Goal: Task Accomplishment & Management: Manage account settings

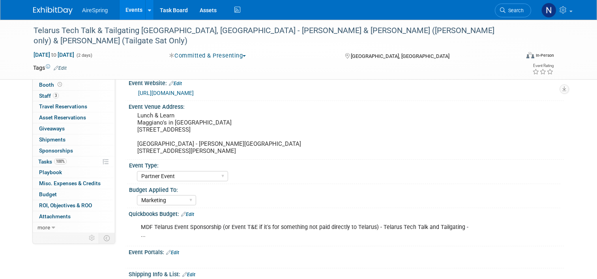
select select "Partner Event"
select select "Marketing"
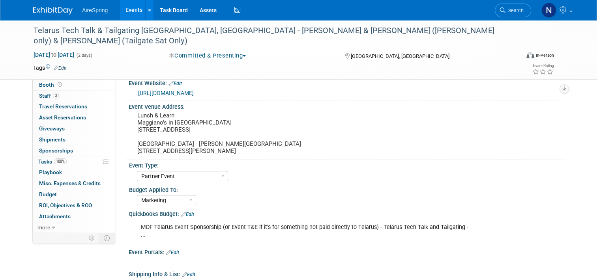
click at [130, 7] on link "Events" at bounding box center [134, 10] width 29 height 20
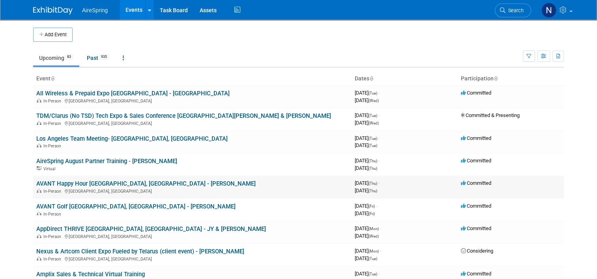
click at [77, 184] on link "AVANT Happy Hour [GEOGRAPHIC_DATA], [GEOGRAPHIC_DATA] - [PERSON_NAME]" at bounding box center [145, 183] width 219 height 7
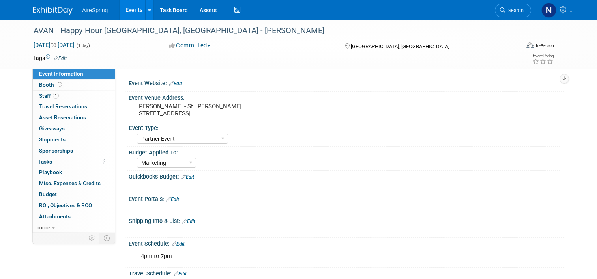
select select "Partner Event"
select select "Marketing"
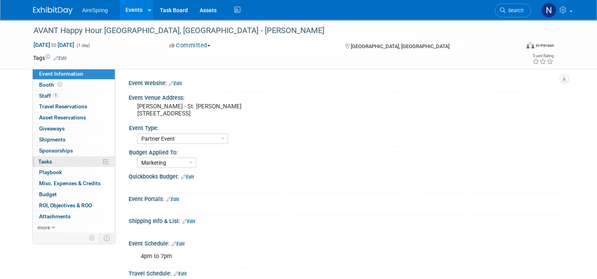
click at [40, 164] on link "0% Tasks 0%" at bounding box center [74, 162] width 82 height 11
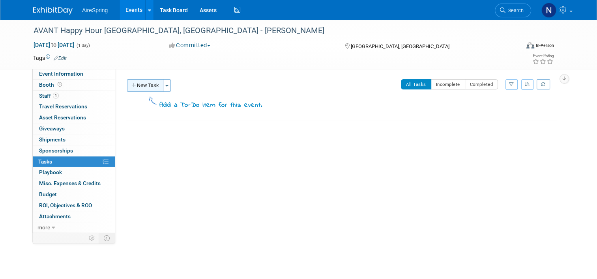
click at [127, 84] on button "New Task" at bounding box center [145, 85] width 36 height 13
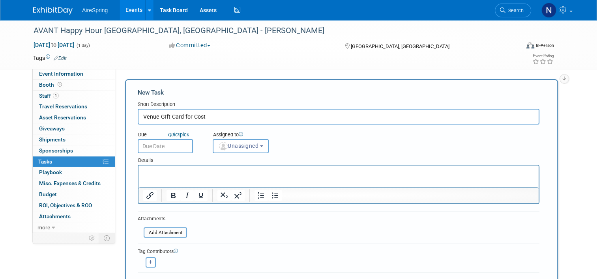
type input "Venue GIft Card for Cost"
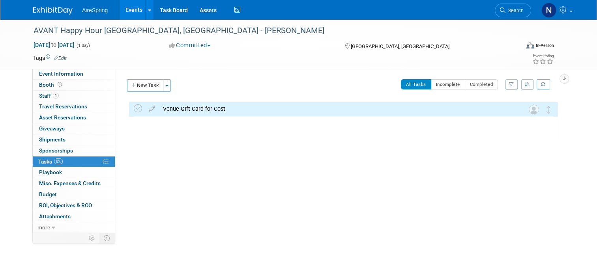
click at [168, 106] on div "Venue GIft Card for Cost" at bounding box center [336, 108] width 354 height 13
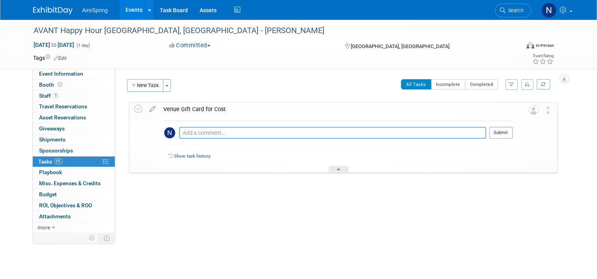
click at [200, 131] on textarea at bounding box center [332, 133] width 307 height 12
type textarea "Sent Beavers $300 gift card to help cover our portion in the credit card throwd…"
click at [508, 132] on button "Submit" at bounding box center [500, 133] width 23 height 12
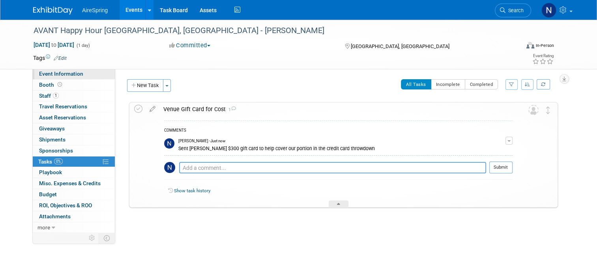
click at [44, 73] on span "Event Information" at bounding box center [61, 74] width 44 height 6
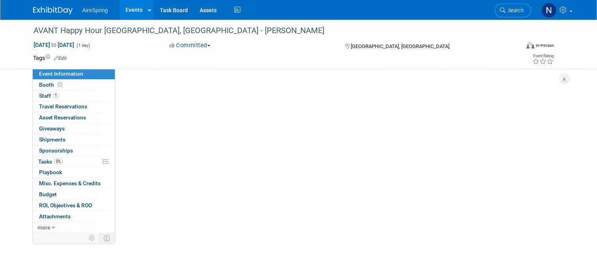
select select "Partner Event"
select select "Marketing"
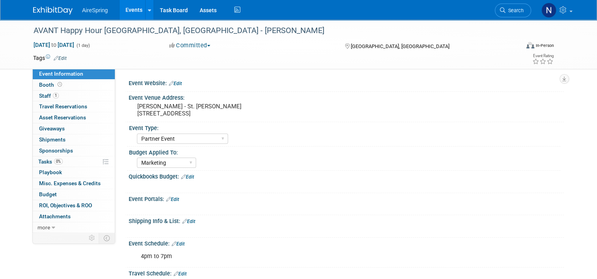
click at [134, 9] on link "Events" at bounding box center [134, 10] width 29 height 20
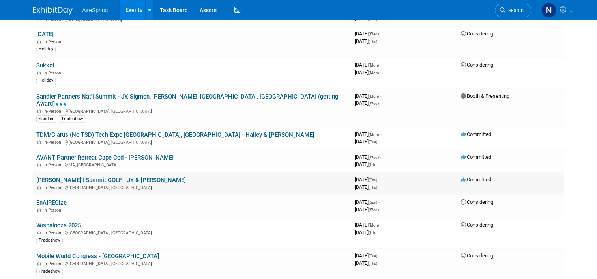
scroll to position [907, 0]
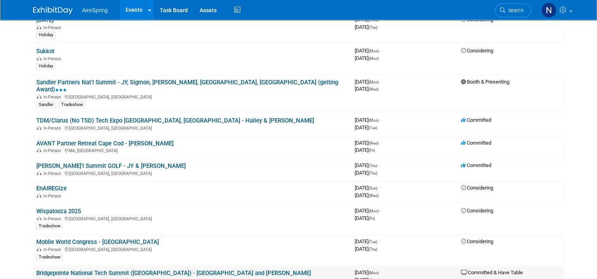
click at [89, 265] on td "Bridgepointe National Tech Summit ([GEOGRAPHIC_DATA]) - [GEOGRAPHIC_DATA] and […" at bounding box center [192, 276] width 318 height 22
click at [89, 270] on link "Bridgepointe National Tech Summit ([GEOGRAPHIC_DATA]) - [GEOGRAPHIC_DATA] and […" at bounding box center [173, 273] width 275 height 7
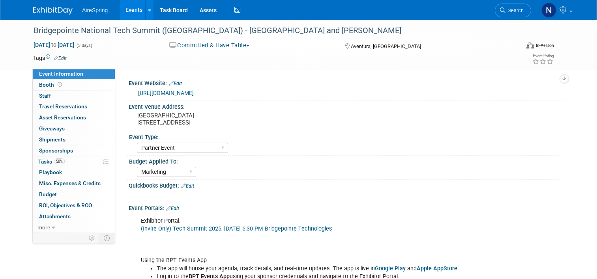
select select "Partner Event"
select select "Marketing"
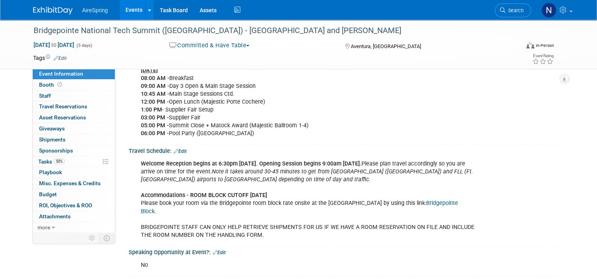
scroll to position [868, 0]
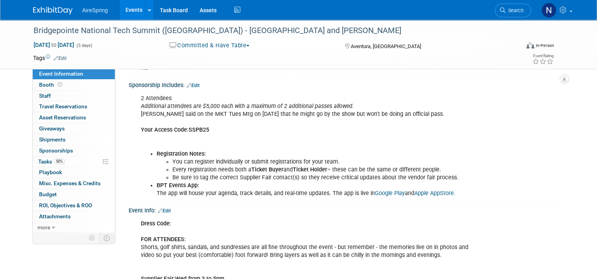
click at [130, 9] on link "Events" at bounding box center [134, 10] width 29 height 20
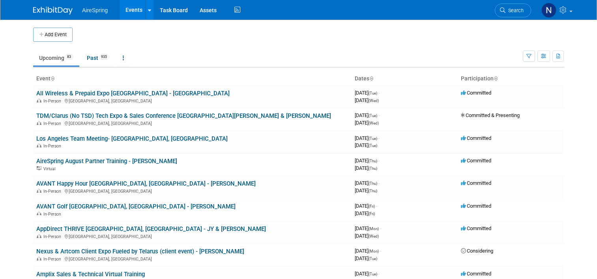
click at [520, 9] on span "Search" at bounding box center [514, 10] width 18 height 6
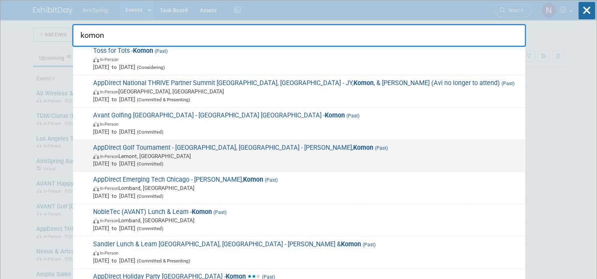
scroll to position [82, 0]
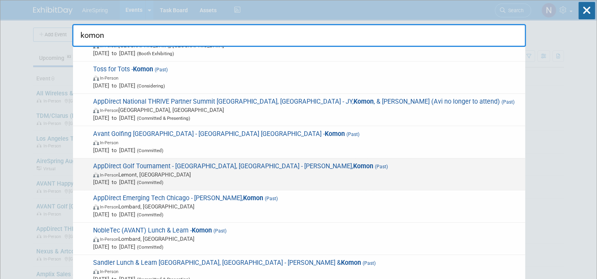
type input "komon"
click at [222, 177] on span "In-Person [PERSON_NAME], [GEOGRAPHIC_DATA]" at bounding box center [307, 175] width 428 height 8
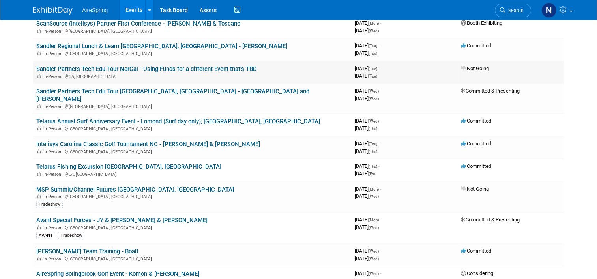
scroll to position [434, 0]
click at [269, 15] on div "AireSpring Events Add Event Bulk Upload Events Shareable Event Boards Recently …" at bounding box center [298, 10] width 530 height 20
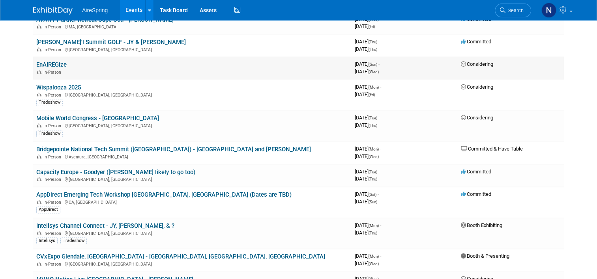
scroll to position [1065, 0]
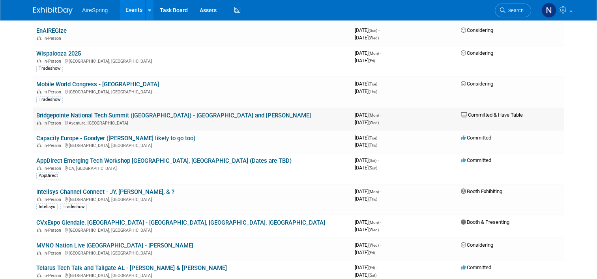
click at [110, 112] on link "Bridgepointe National Tech Summit ([GEOGRAPHIC_DATA]) - [GEOGRAPHIC_DATA] and […" at bounding box center [173, 115] width 275 height 7
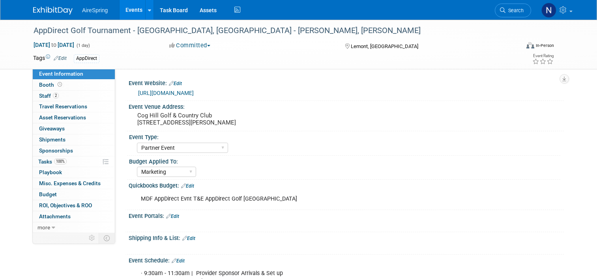
select select "Partner Event"
select select "Marketing"
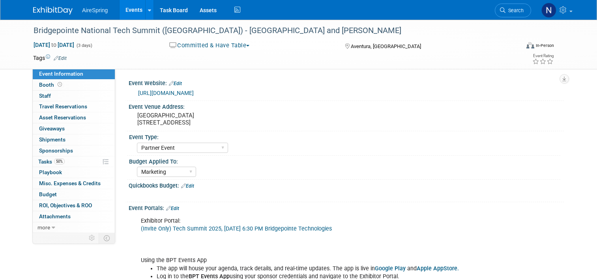
select select "Partner Event"
select select "Marketing"
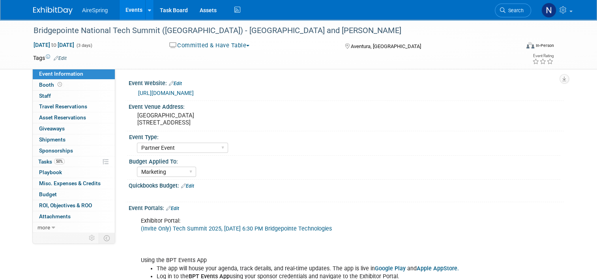
click at [172, 91] on link "[URL][DOMAIN_NAME]" at bounding box center [166, 93] width 56 height 6
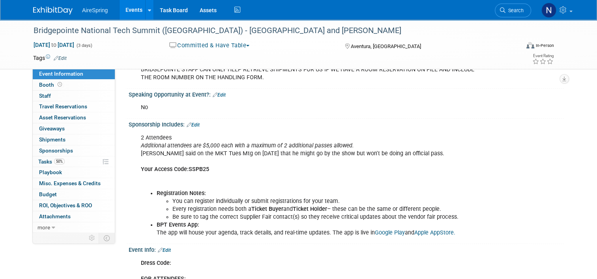
scroll to position [828, 0]
click at [194, 122] on link "Edit" at bounding box center [193, 125] width 13 height 6
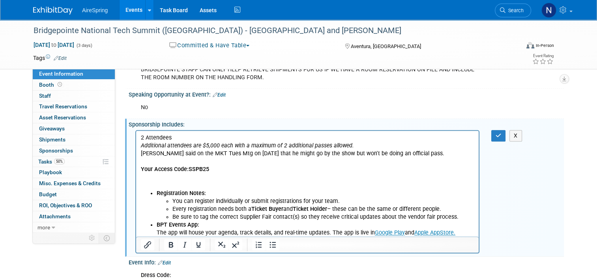
scroll to position [0, 0]
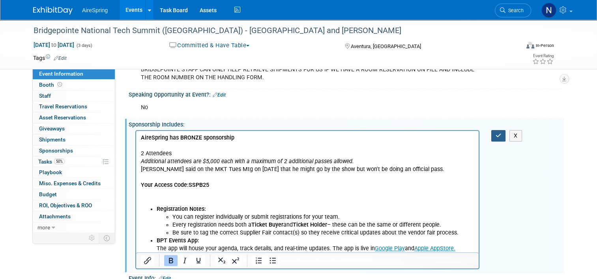
click at [504, 130] on button "button" at bounding box center [498, 135] width 15 height 11
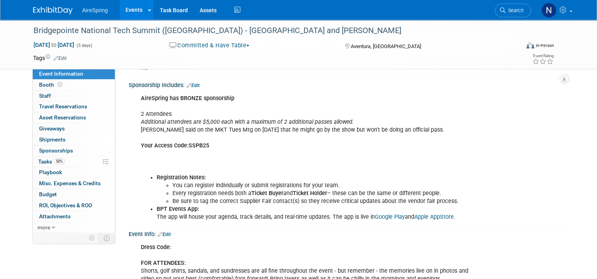
scroll to position [986, 0]
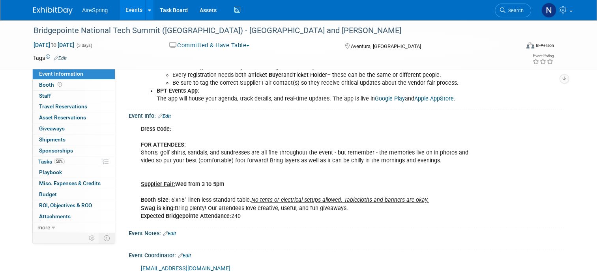
click at [164, 114] on link "Edit" at bounding box center [164, 117] width 13 height 6
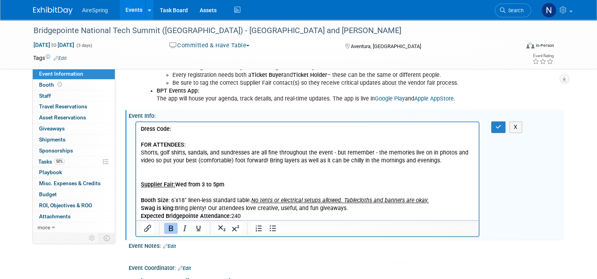
scroll to position [0, 0]
drag, startPoint x: 344, startPoint y: 199, endPoint x: 445, endPoint y: 206, distance: 101.2
click at [445, 206] on p "Dress Code: FOR ATTENDEES: Shorts, golf shirts, sandals, and sundresses are all…" at bounding box center [307, 172] width 333 height 95
drag, startPoint x: 437, startPoint y: 203, endPoint x: 345, endPoint y: 201, distance: 92.3
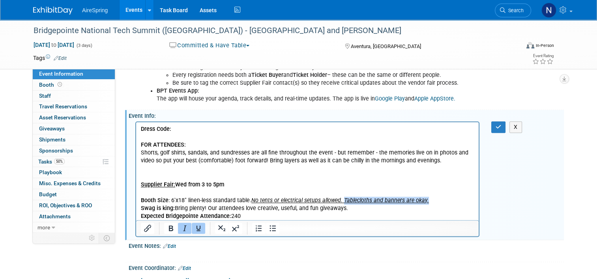
click at [344, 200] on p "Dress Code: FOR ATTENDEES: Shorts, golf shirts, sandals, and sundresses are all…" at bounding box center [307, 172] width 333 height 95
click at [411, 213] on p "Dress Code: FOR ATTENDEES: Shorts, golf shirts, sandals, and sundresses are all…" at bounding box center [307, 172] width 333 height 95
click at [391, 208] on p "Dress Code: FOR ATTENDEES: Shorts, golf shirts, sandals, and sundresses are all…" at bounding box center [307, 172] width 333 height 95
click at [275, 211] on p "Dress Code: FOR ATTENDEES: Shorts, golf shirts, sandals, and sundresses are all…" at bounding box center [307, 172] width 333 height 95
click at [257, 218] on p "Dress Code: FOR ATTENDEES: Shorts, golf shirts, sandals, and sundresses are all…" at bounding box center [307, 172] width 333 height 95
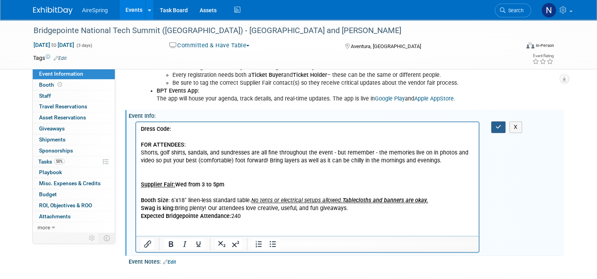
click at [506, 121] on button "button" at bounding box center [498, 126] width 15 height 11
